Goal: Task Accomplishment & Management: Manage account settings

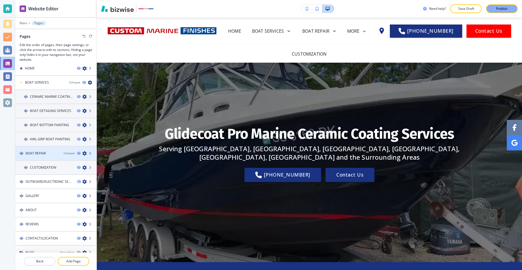
scroll to position [13, 0]
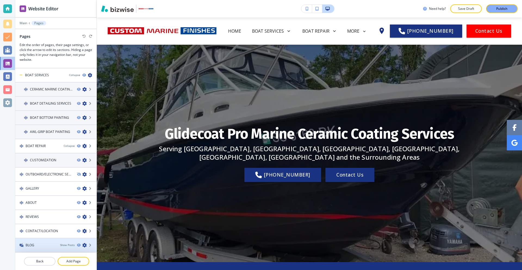
click at [29, 242] on div at bounding box center [55, 240] width 81 height 4
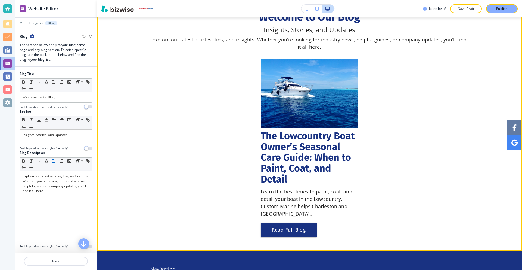
scroll to position [27, 0]
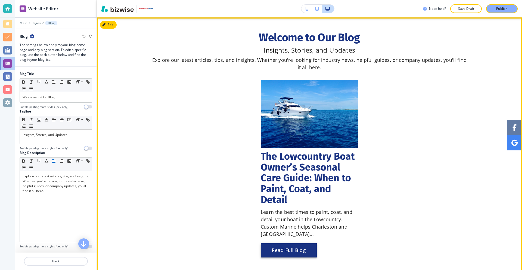
click at [286, 250] on button "Read Full Blog" at bounding box center [289, 250] width 56 height 14
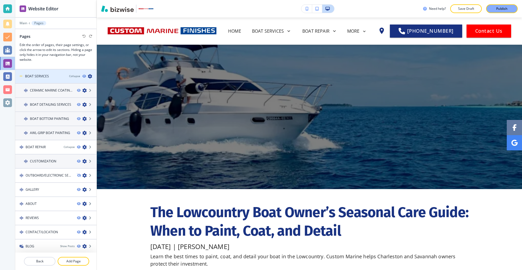
scroll to position [13, 0]
click at [26, 23] on p "Main" at bounding box center [24, 23] width 8 height 4
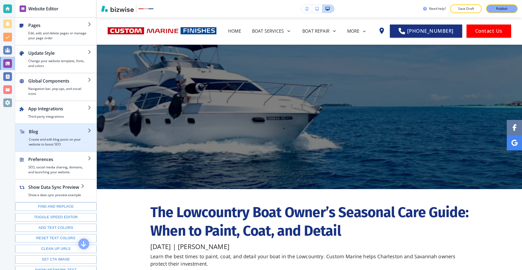
click at [52, 130] on h2 "Blog" at bounding box center [58, 131] width 59 height 7
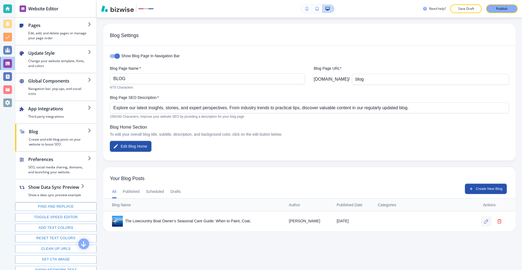
click at [485, 219] on icon "button" at bounding box center [486, 221] width 5 height 5
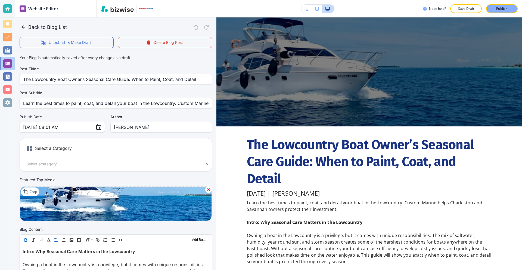
click at [61, 198] on img at bounding box center [116, 203] width 192 height 35
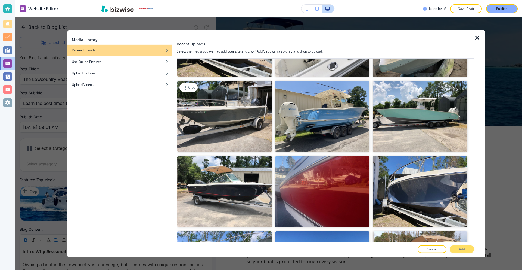
scroll to position [381, 0]
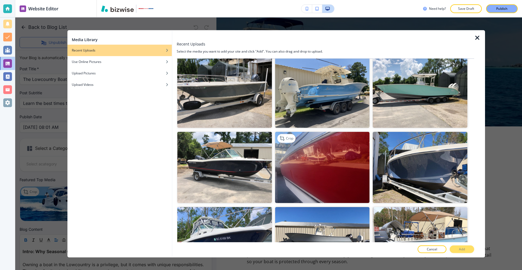
click at [335, 158] on img "button" at bounding box center [322, 167] width 95 height 71
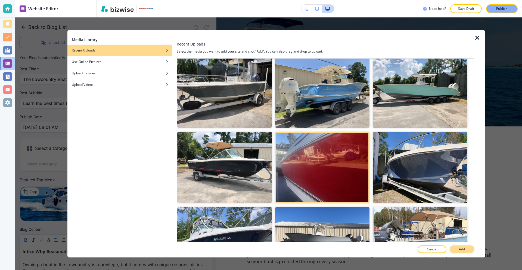
click at [466, 248] on button "Add" at bounding box center [462, 249] width 24 height 8
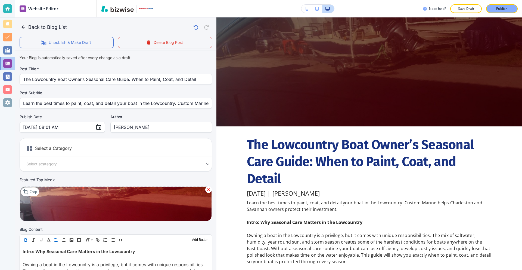
click at [147, 209] on img at bounding box center [116, 203] width 192 height 35
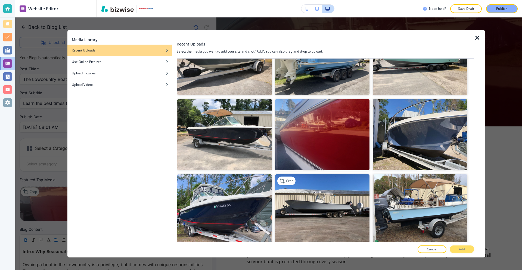
scroll to position [463, 0]
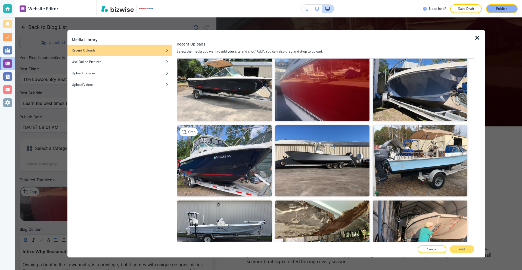
click at [233, 155] on img "button" at bounding box center [224, 160] width 95 height 71
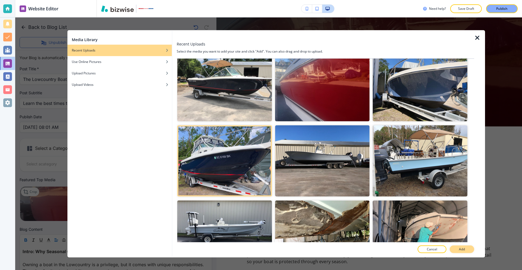
click at [467, 247] on button "Add" at bounding box center [462, 249] width 24 height 8
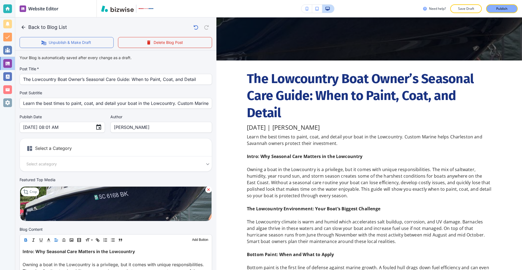
scroll to position [50, 0]
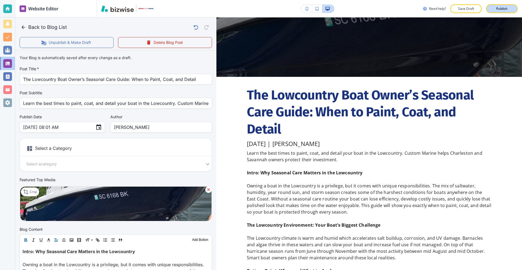
click at [504, 10] on p "Publish" at bounding box center [502, 8] width 11 height 5
click at [9, 8] on div at bounding box center [7, 8] width 9 height 9
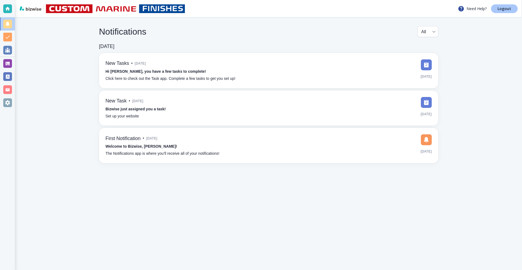
click at [501, 7] on p "Logout" at bounding box center [505, 9] width 14 height 4
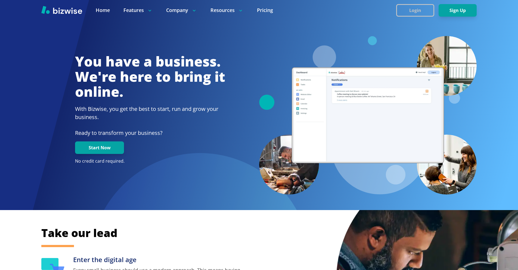
click at [408, 11] on button "Login" at bounding box center [415, 10] width 38 height 13
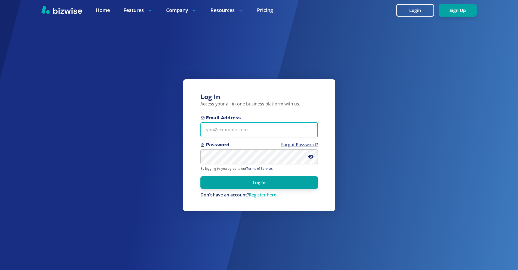
drag, startPoint x: 227, startPoint y: 133, endPoint x: 181, endPoint y: 11, distance: 131.2
click at [228, 133] on input "Email Address" at bounding box center [260, 129] width 118 height 15
paste input "Nick@newifs.net"
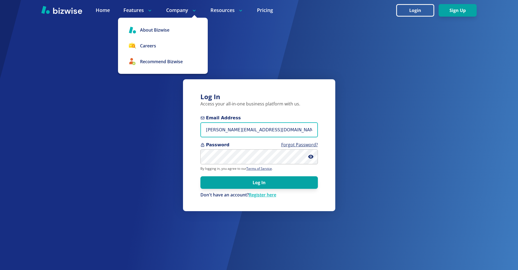
type input "Nick@newifs.net"
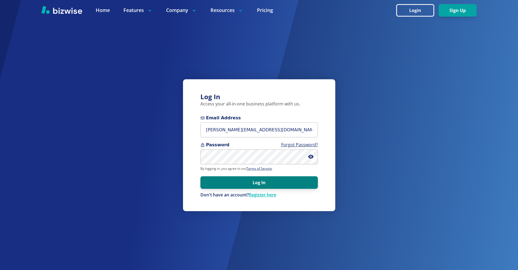
click at [258, 184] on button "Log In" at bounding box center [260, 182] width 118 height 13
